Goal: Subscribe to service/newsletter

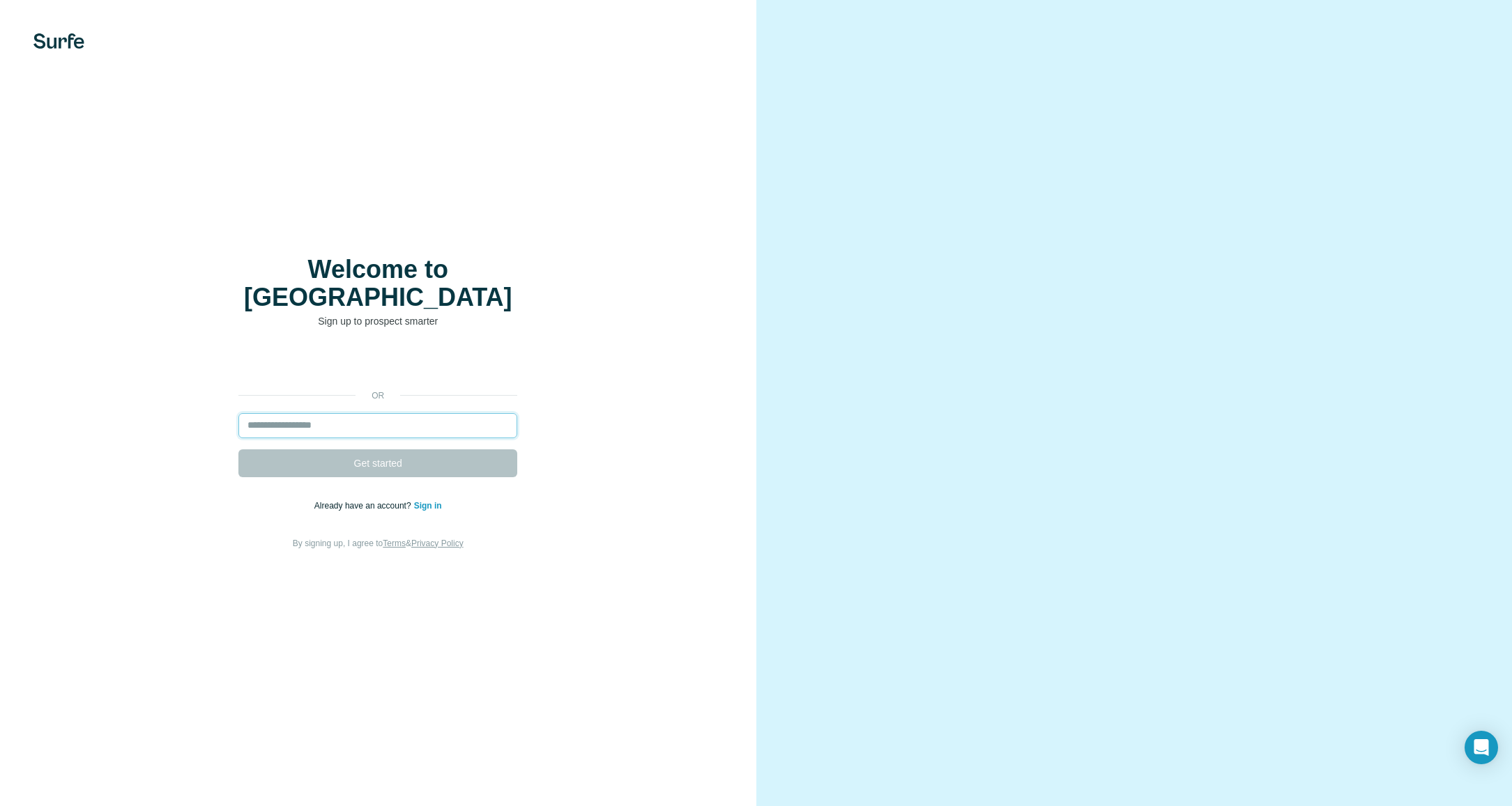
click at [382, 417] on input "email" at bounding box center [378, 426] width 279 height 25
type input "**********"
click at [398, 457] on span "Get started" at bounding box center [378, 464] width 48 height 14
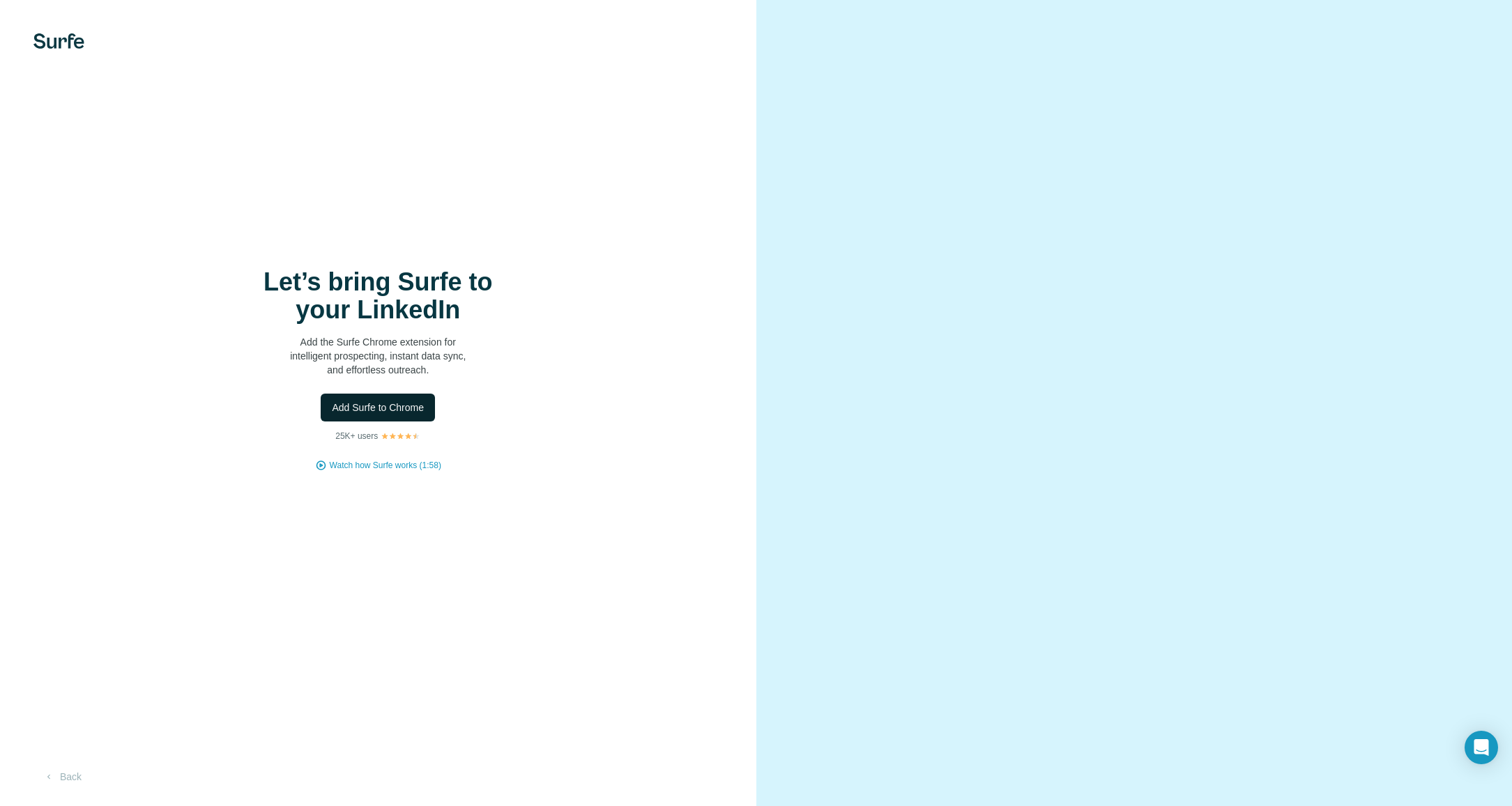
click at [421, 410] on span "Add Surfe to Chrome" at bounding box center [378, 408] width 92 height 14
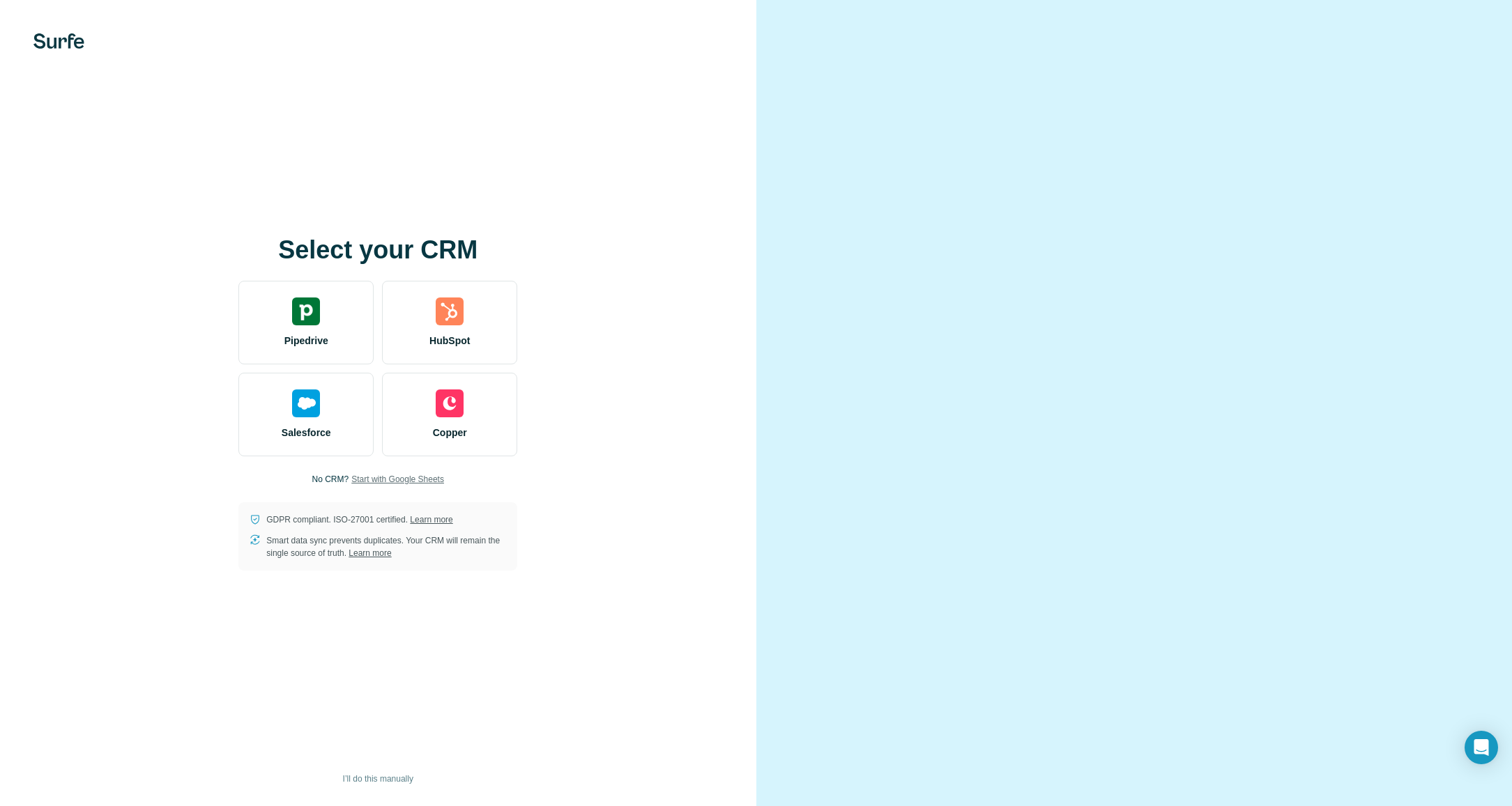
click at [390, 479] on span "Start with Google Sheets" at bounding box center [398, 479] width 93 height 13
click at [829, 341] on div at bounding box center [1134, 403] width 756 height 806
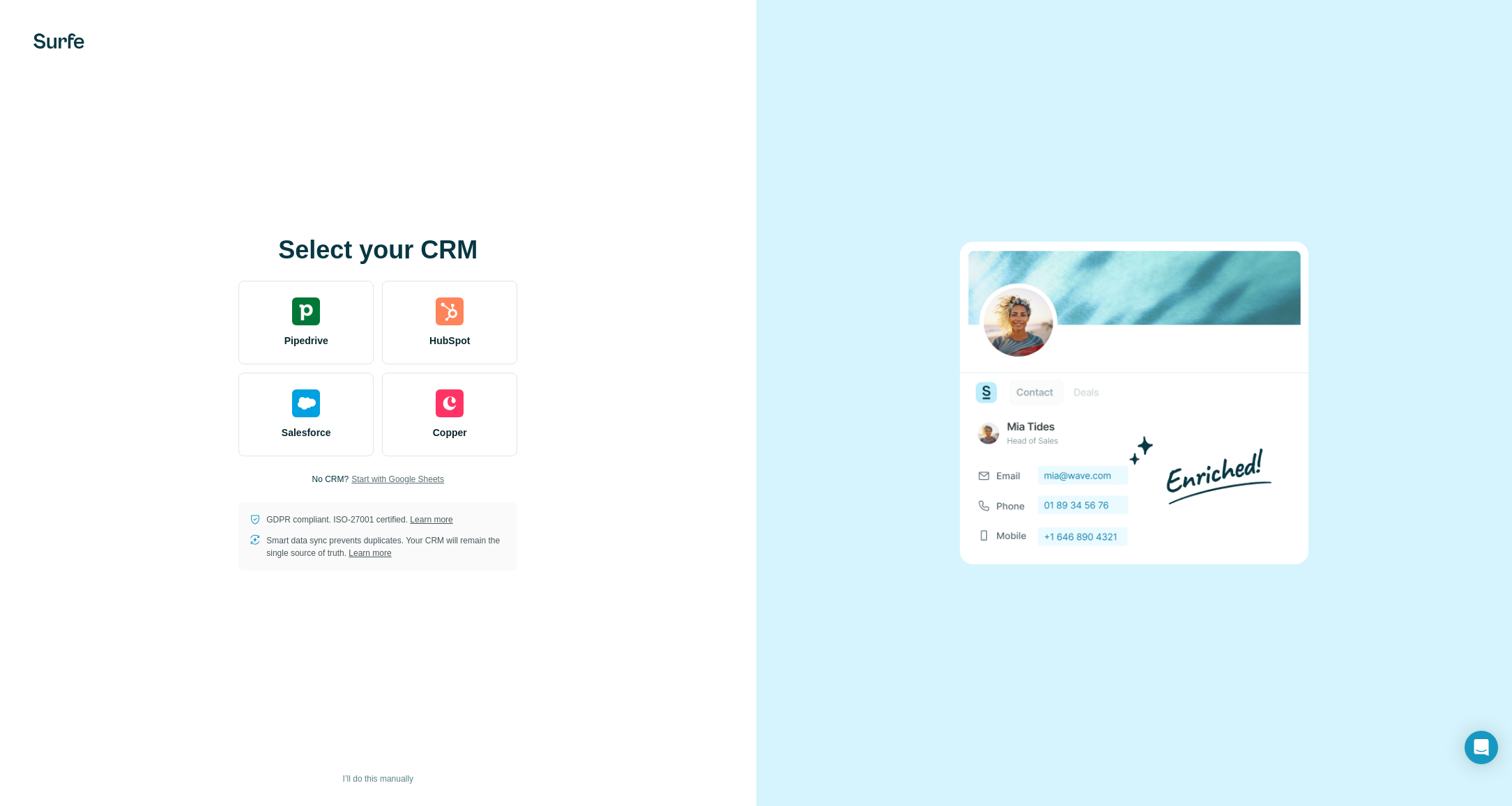
click at [56, 45] on img at bounding box center [59, 41] width 51 height 15
click at [398, 481] on span "Start with Google Sheets" at bounding box center [398, 479] width 93 height 13
drag, startPoint x: 15, startPoint y: 187, endPoint x: 44, endPoint y: 169, distance: 34.1
click at [15, 187] on div "Select your CRM Pipedrive HubSpot Salesforce Copper No CRM? Start with Google S…" at bounding box center [378, 403] width 756 height 806
click at [1481, 469] on div at bounding box center [1134, 403] width 756 height 806
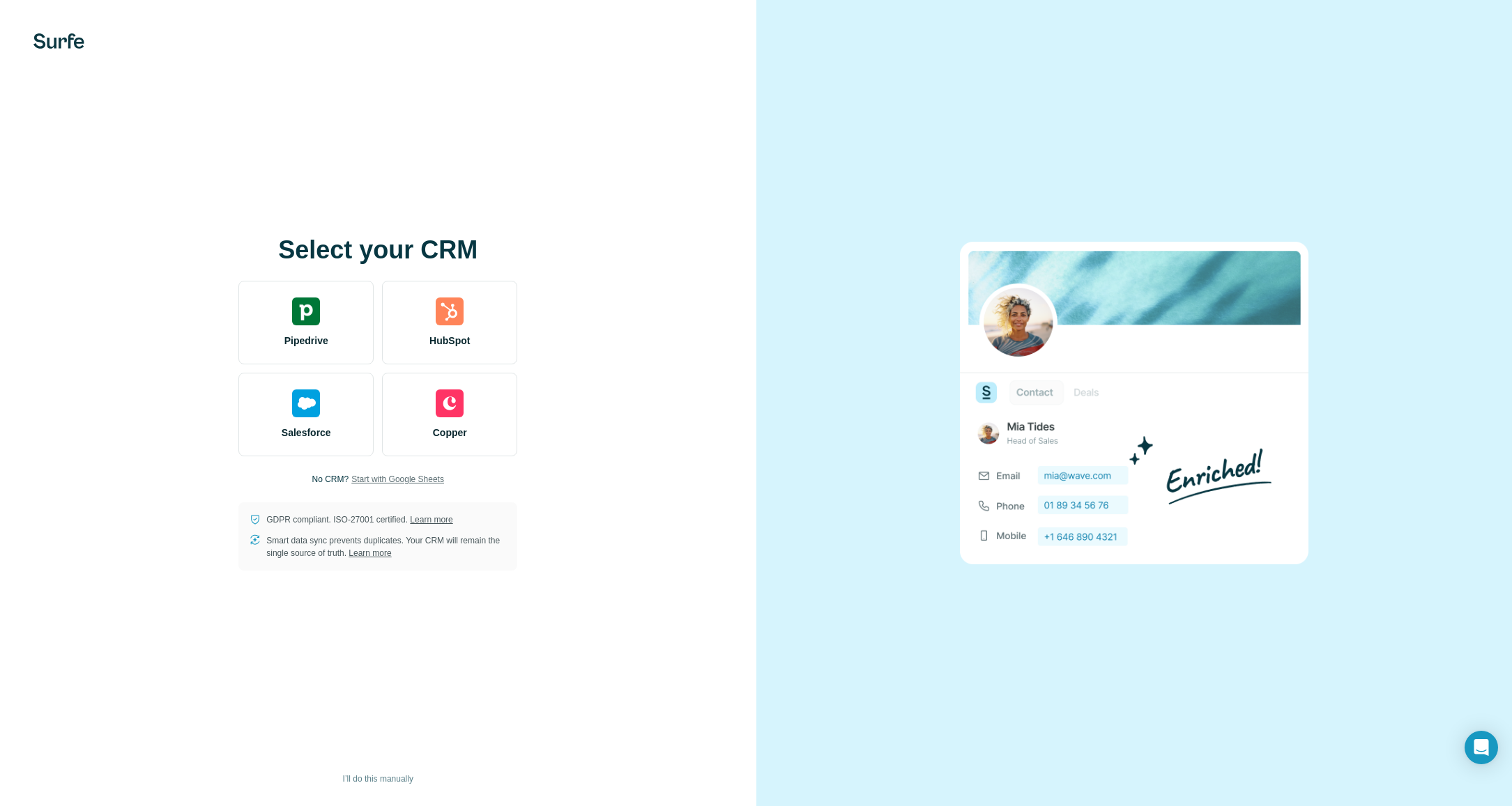
drag, startPoint x: 678, startPoint y: 693, endPoint x: 653, endPoint y: 609, distance: 87.6
click at [678, 692] on div "Select your CRM Pipedrive HubSpot Salesforce Copper No CRM? Start with Google S…" at bounding box center [378, 403] width 756 height 806
